Goal: Transaction & Acquisition: Obtain resource

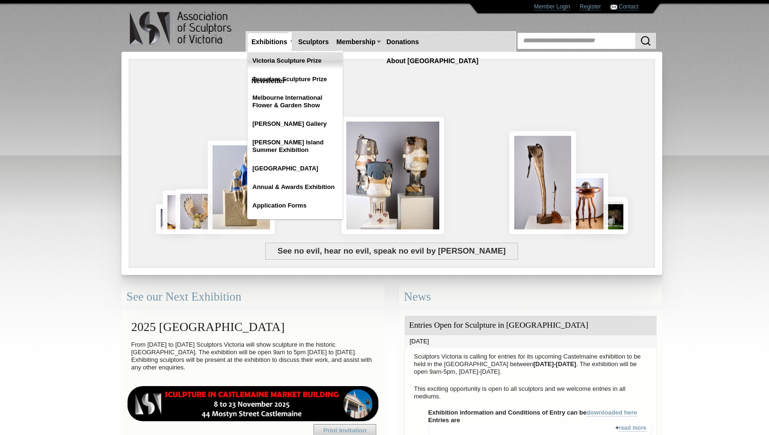
click at [280, 62] on link "Victoria Sculpture Prize" at bounding box center [295, 60] width 95 height 17
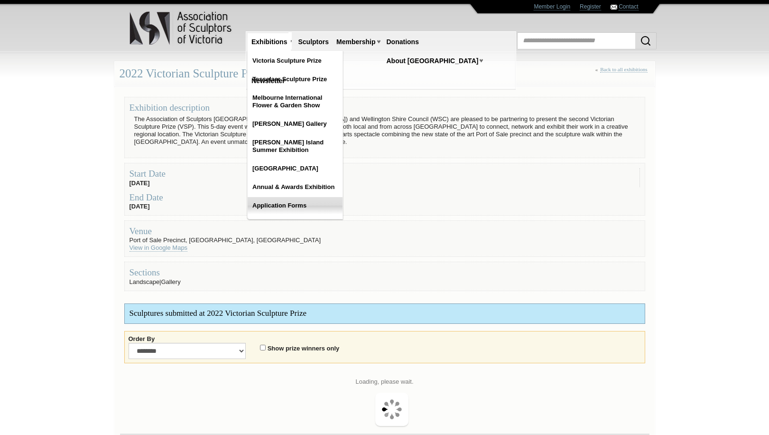
click at [290, 208] on link "Application Forms" at bounding box center [295, 205] width 95 height 17
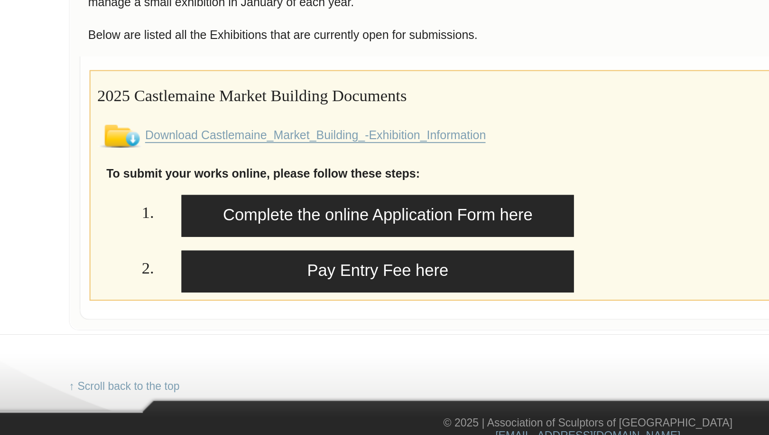
click at [154, 179] on link "Download Castlemaine_Market_Building_-Exhibition_Information" at bounding box center [242, 183] width 177 height 8
click at [311, 153] on h2 "2025 Castlemaine Market Building Documents" at bounding box center [384, 161] width 511 height 17
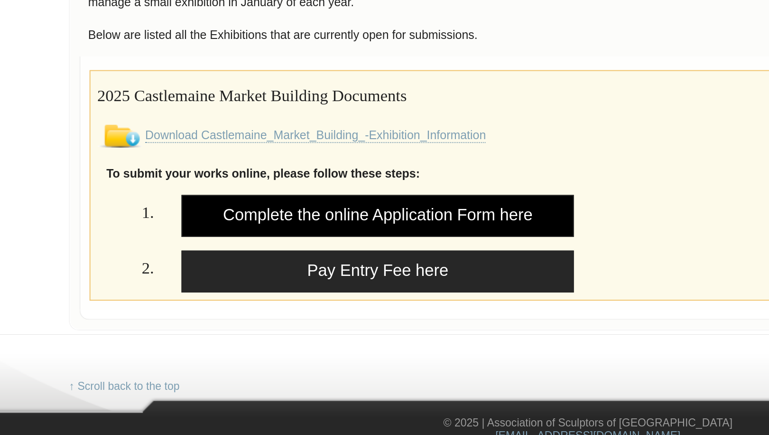
click at [259, 214] on link "Complete the online Application Form here" at bounding box center [275, 225] width 205 height 22
